Goal: Complete application form

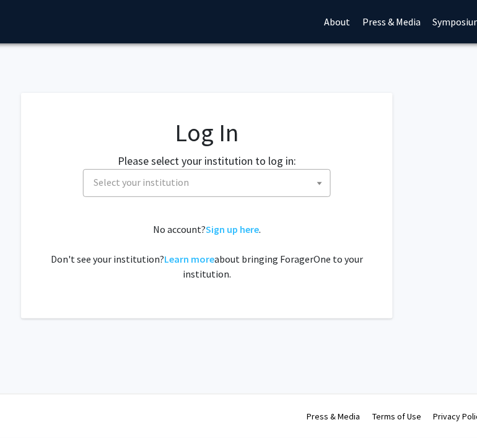
scroll to position [0, 165]
click at [275, 191] on span "Select your institution" at bounding box center [208, 182] width 241 height 25
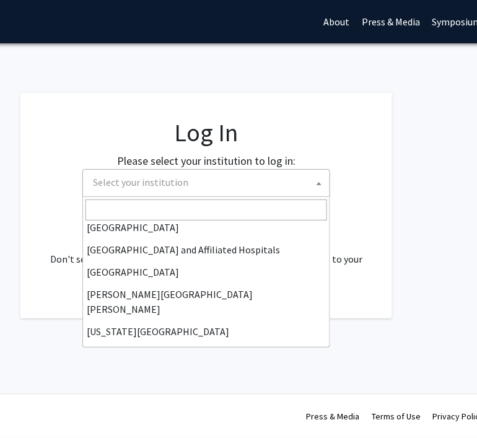
scroll to position [189, 0]
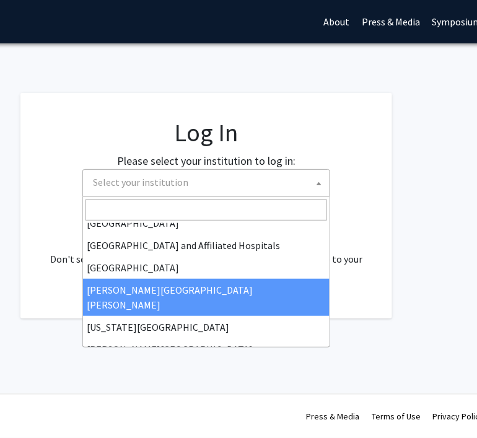
select select "1"
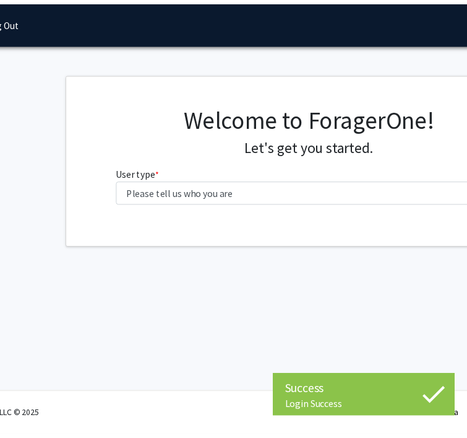
scroll to position [0, 57]
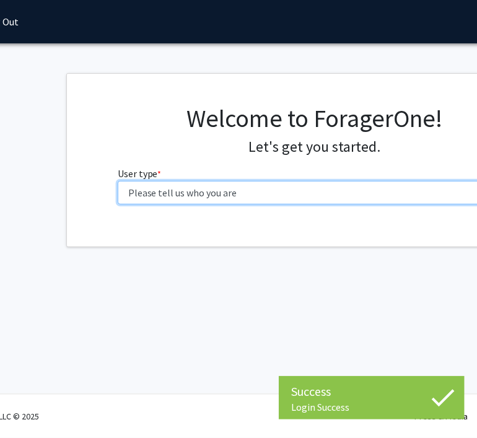
click at [268, 194] on select "Please tell us who you are Undergraduate Student Master's Student Doctoral Cand…" at bounding box center [315, 193] width 394 height 24
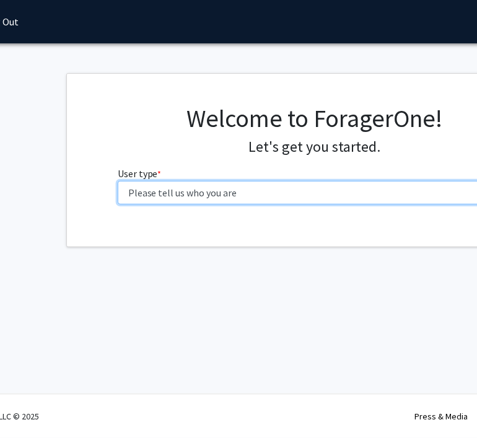
select select "3: doc"
click at [118, 181] on select "Please tell us who you are Undergraduate Student Master's Student Doctoral Cand…" at bounding box center [315, 193] width 394 height 24
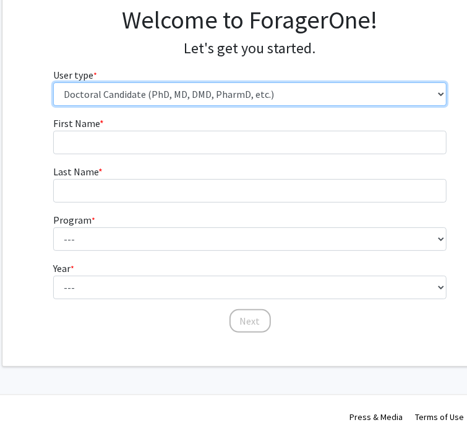
scroll to position [98, 119]
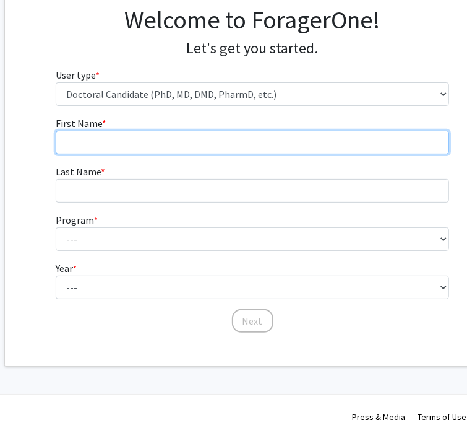
click at [214, 152] on input "First Name * required" at bounding box center [253, 143] width 394 height 24
type input "[PERSON_NAME]"
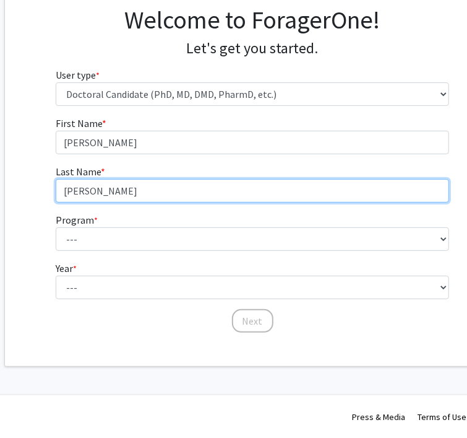
type input "Chen"
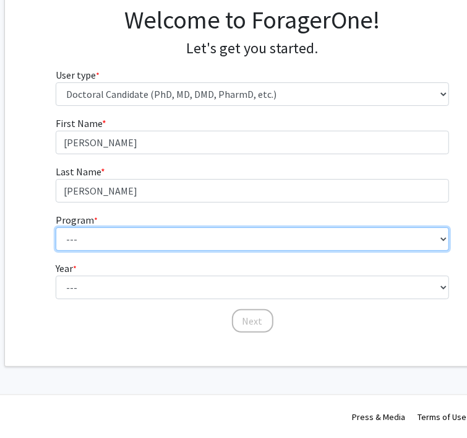
click at [245, 235] on select "--- Adult-Gerontological Acute Care Nurse Practitioner Adult-Gerontological Cri…" at bounding box center [253, 239] width 394 height 24
select select "22: 25"
click at [56, 227] on select "--- Adult-Gerontological Acute Care Nurse Practitioner Adult-Gerontological Cri…" at bounding box center [253, 239] width 394 height 24
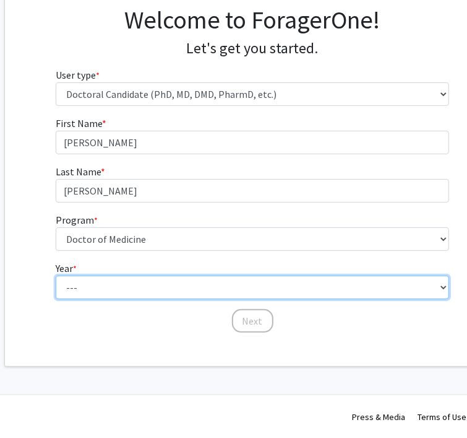
click at [158, 290] on select "--- First Year Second Year Third Year Fourth Year Fifth Year Sixth Year Seventh…" at bounding box center [253, 287] width 394 height 24
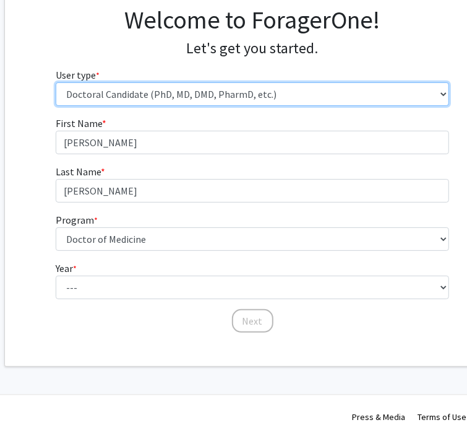
click at [200, 100] on select "Please tell us who you are Undergraduate Student Master's Student Doctoral Cand…" at bounding box center [253, 94] width 394 height 24
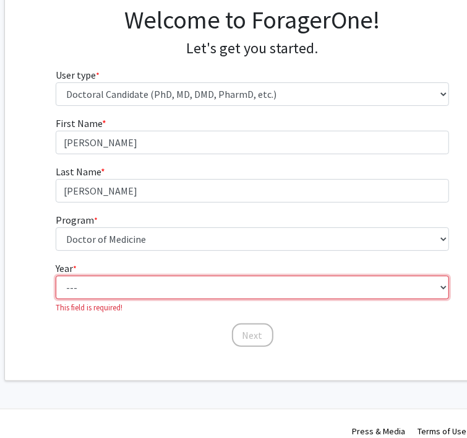
click at [193, 291] on select "--- First Year Second Year Third Year Fourth Year Fifth Year Sixth Year Seventh…" at bounding box center [253, 287] width 394 height 24
select select "1: first_year"
click at [56, 275] on select "--- First Year Second Year Third Year Fourth Year Fifth Year Sixth Year Seventh…" at bounding box center [253, 287] width 394 height 24
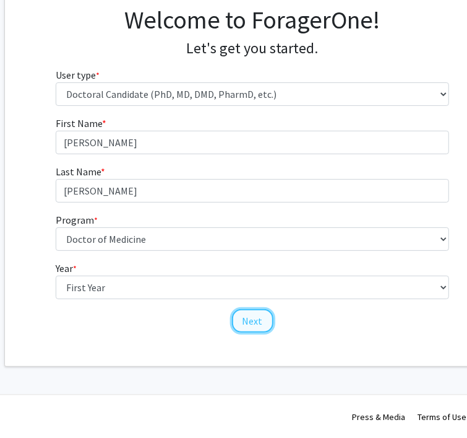
click at [262, 315] on button "Next" at bounding box center [252, 321] width 41 height 24
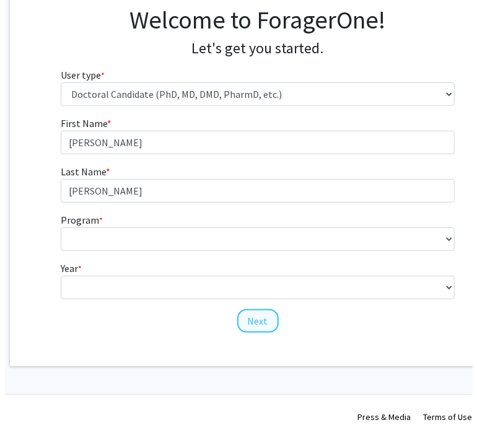
scroll to position [0, 119]
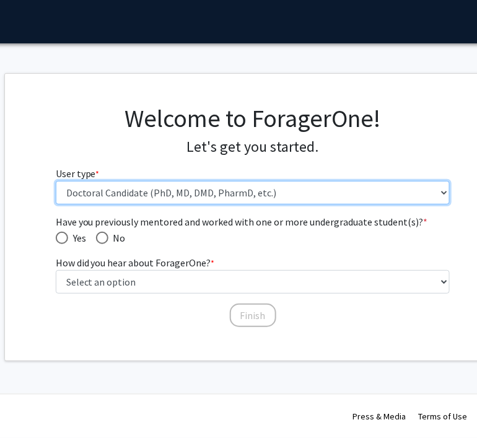
click at [116, 195] on select "Please tell us who you are Undergraduate Student Master's Student Doctoral Cand…" at bounding box center [253, 193] width 394 height 24
click at [56, 181] on select "Please tell us who you are Undergraduate Student Master's Student Doctoral Cand…" at bounding box center [253, 193] width 394 height 24
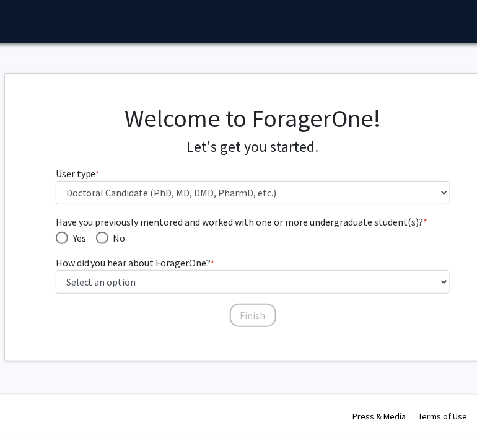
click at [105, 239] on span "Have you previously mentored and worked with one or more undergraduate student(…" at bounding box center [102, 237] width 12 height 12
click at [105, 239] on input "No" at bounding box center [102, 237] width 12 height 12
radio input "true"
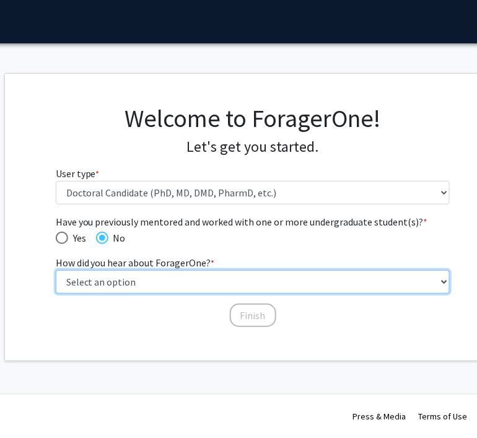
click at [121, 283] on select "Select an option Peer/student recommendation Faculty/staff recommendation Unive…" at bounding box center [253, 282] width 394 height 24
select select "2: faculty_recommendation"
click at [56, 270] on select "Select an option Peer/student recommendation Faculty/staff recommendation Unive…" at bounding box center [253, 282] width 394 height 24
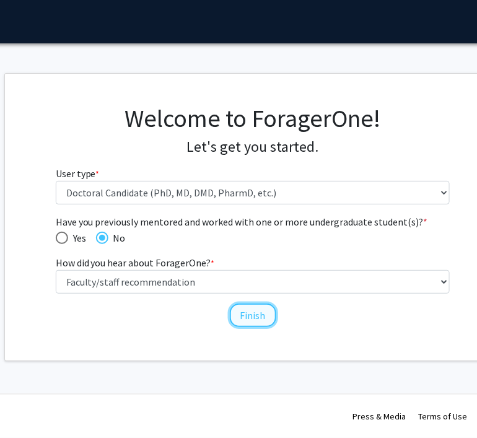
click at [259, 312] on button "Finish" at bounding box center [253, 315] width 46 height 24
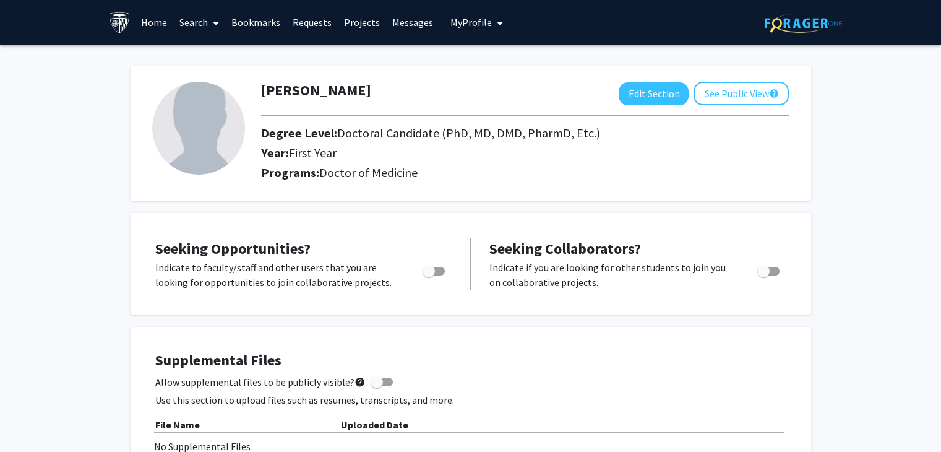
click at [348, 28] on link "Projects" at bounding box center [362, 22] width 48 height 43
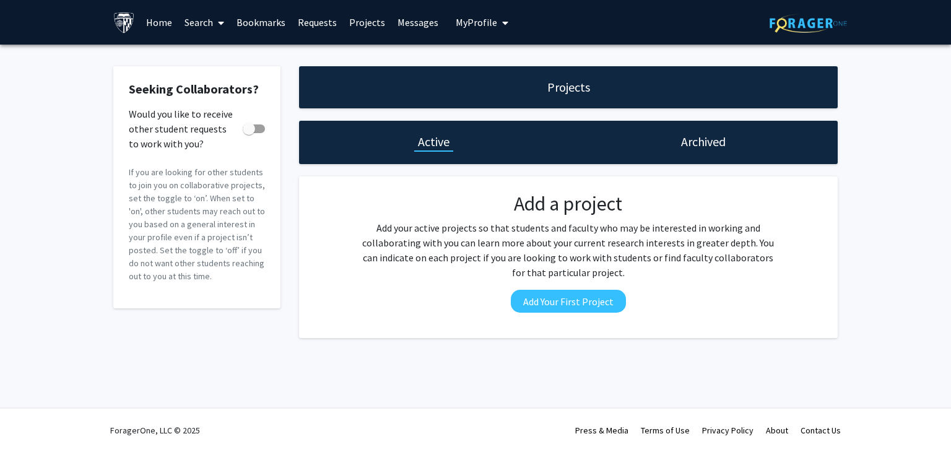
click at [304, 20] on link "Requests" at bounding box center [316, 22] width 51 height 43
